Goal: Task Accomplishment & Management: Manage account settings

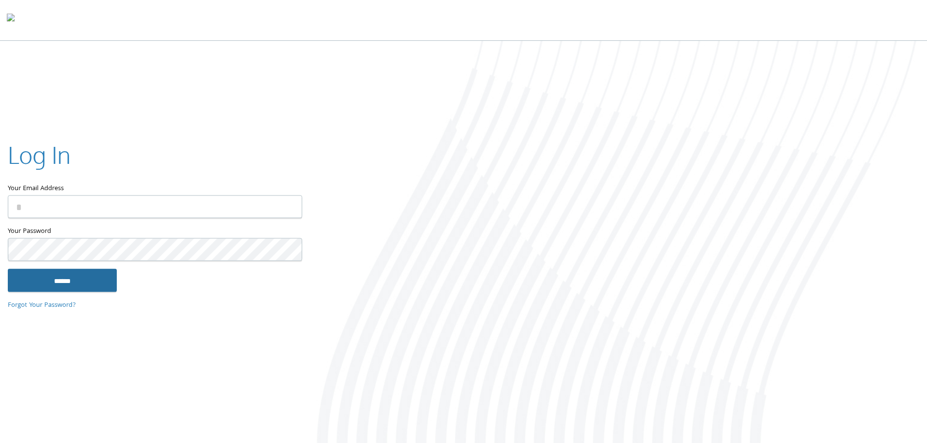
type input "**********"
click at [62, 277] on input "******" at bounding box center [62, 280] width 109 height 23
type input "**********"
click at [77, 278] on input "******" at bounding box center [62, 280] width 109 height 23
